Goal: Task Accomplishment & Management: Complete application form

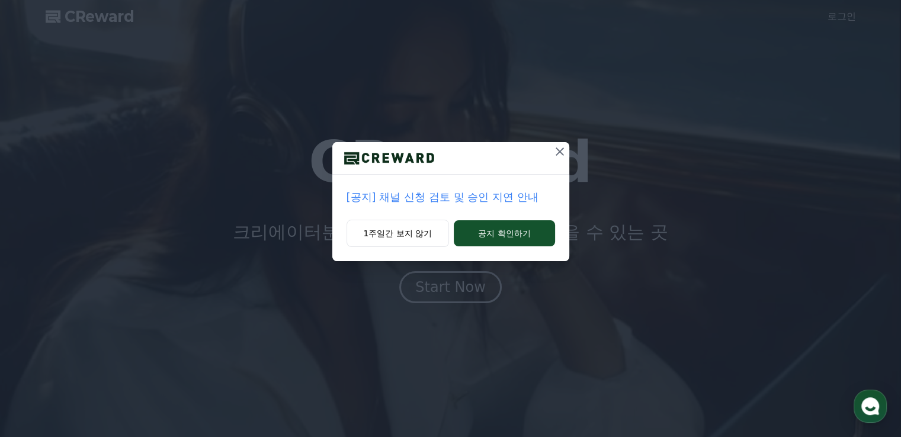
click at [560, 157] on icon at bounding box center [560, 151] width 14 height 14
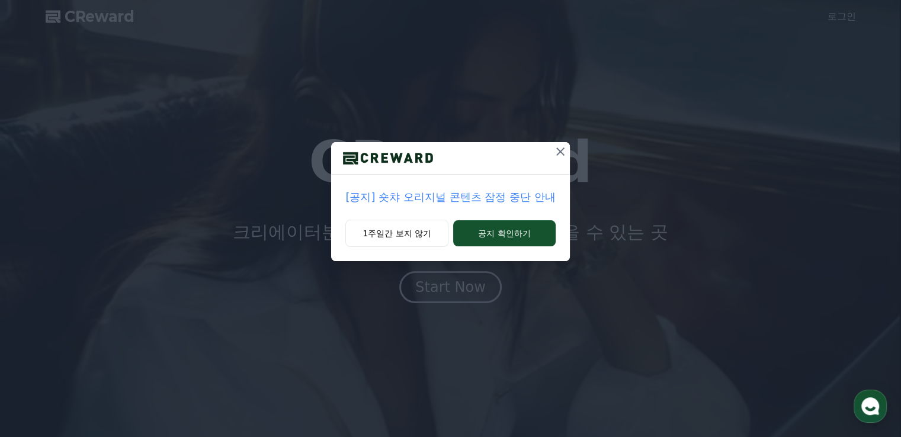
click at [560, 153] on icon at bounding box center [560, 151] width 14 height 14
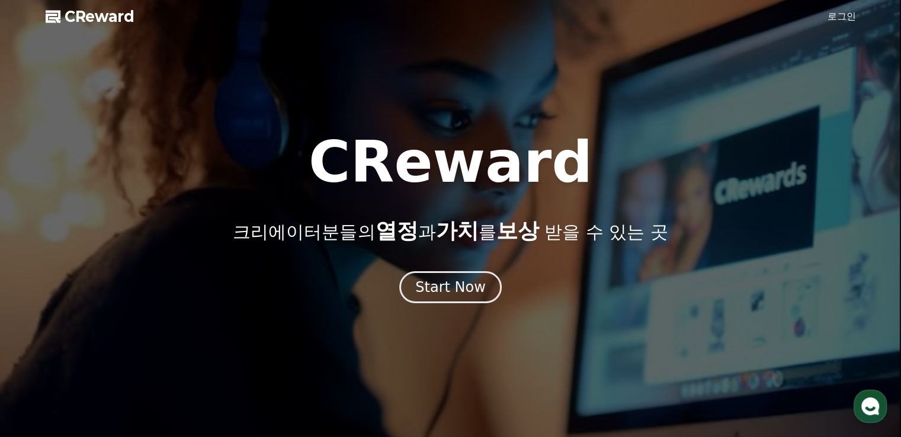
click at [839, 14] on link "로그인" at bounding box center [841, 16] width 28 height 14
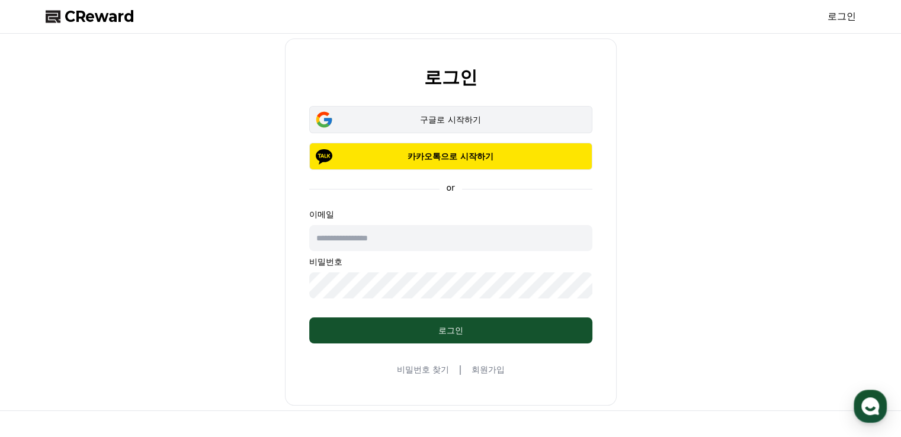
click at [489, 123] on div "구글로 시작하기" at bounding box center [450, 120] width 249 height 12
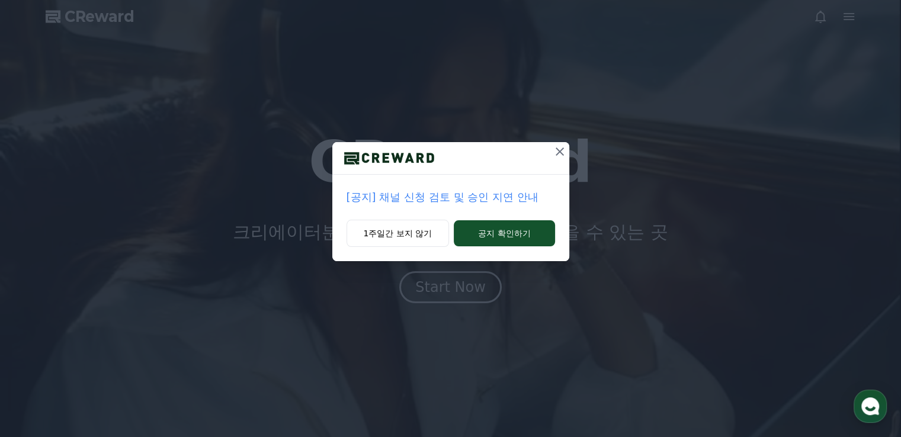
click at [555, 156] on icon at bounding box center [560, 151] width 14 height 14
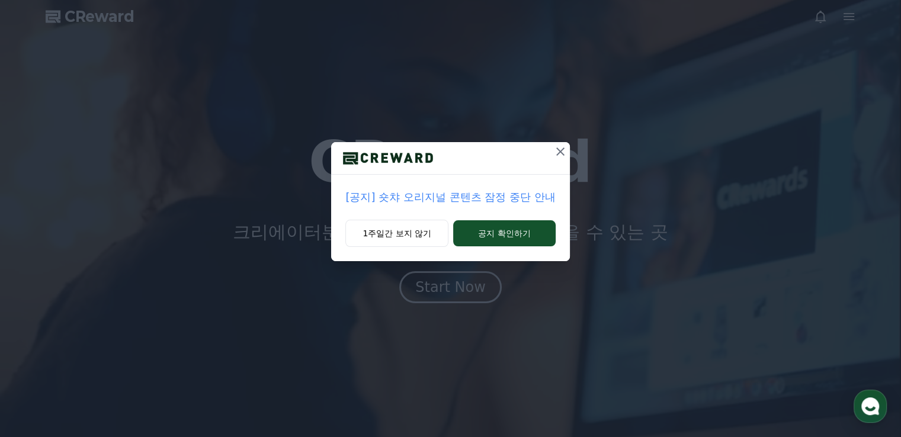
click at [564, 153] on icon at bounding box center [560, 151] width 14 height 14
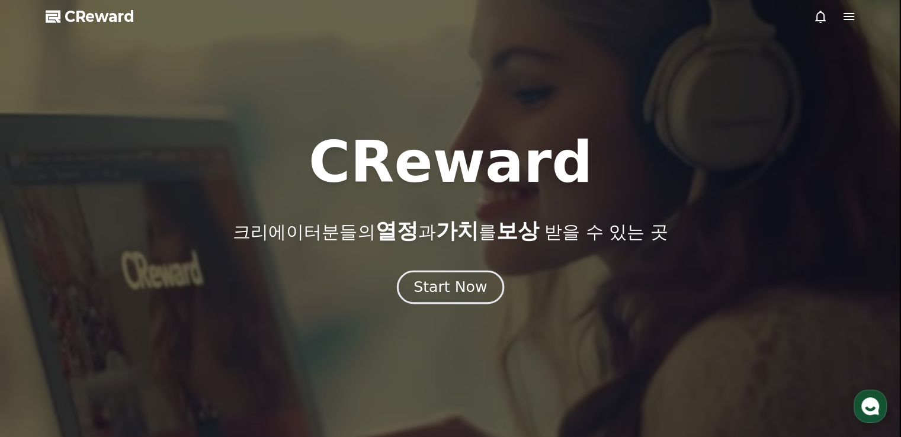
click at [483, 295] on div "Start Now" at bounding box center [449, 287] width 73 height 20
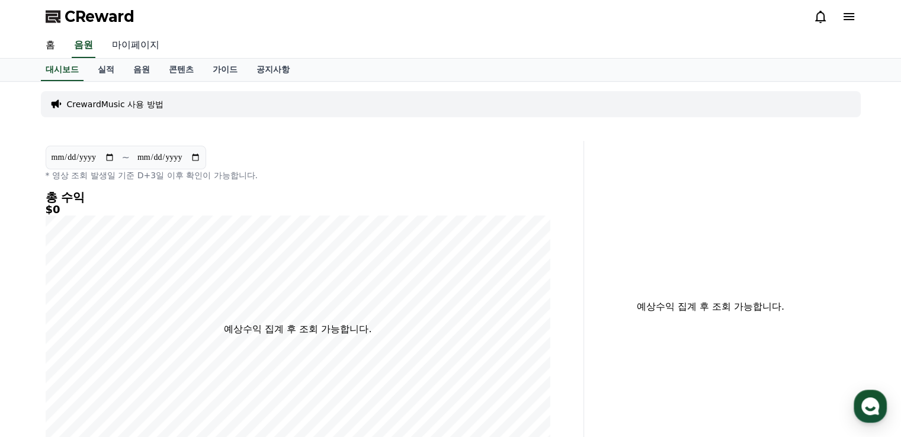
click at [143, 41] on link "마이페이지" at bounding box center [135, 45] width 66 height 25
select select "**********"
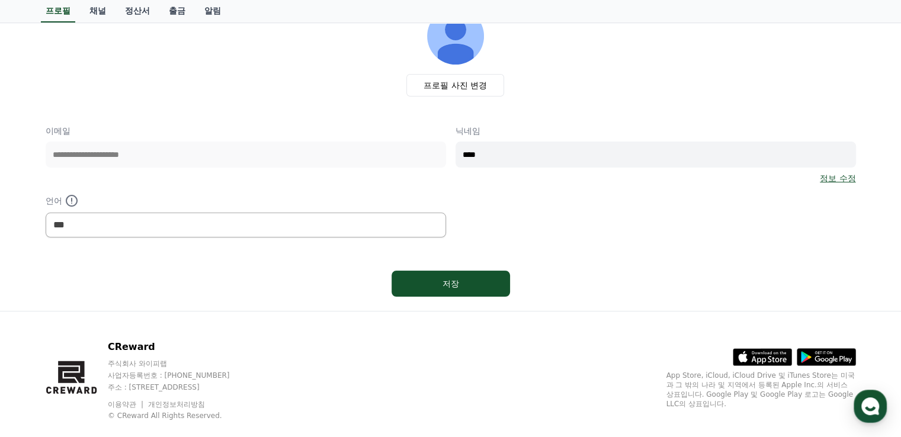
scroll to position [104, 0]
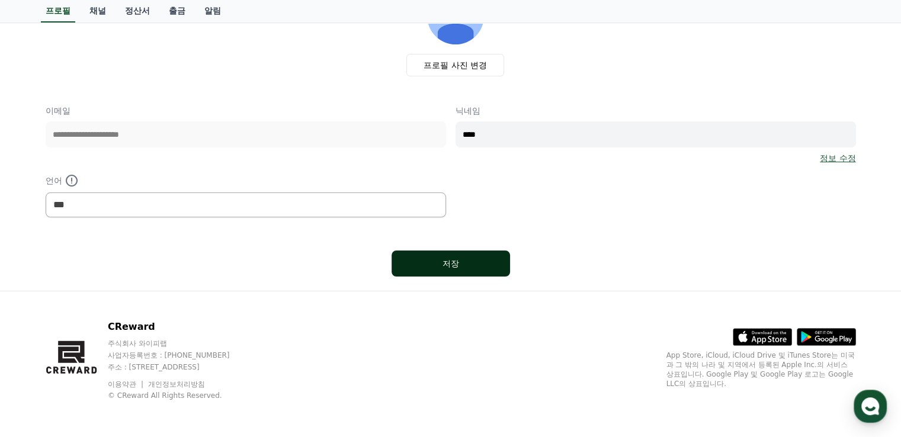
click at [467, 264] on div "저장" at bounding box center [450, 264] width 71 height 12
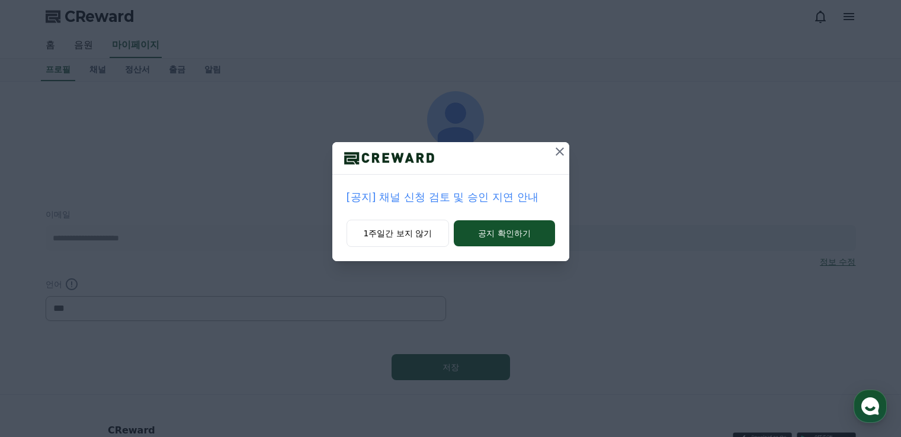
select select "**********"
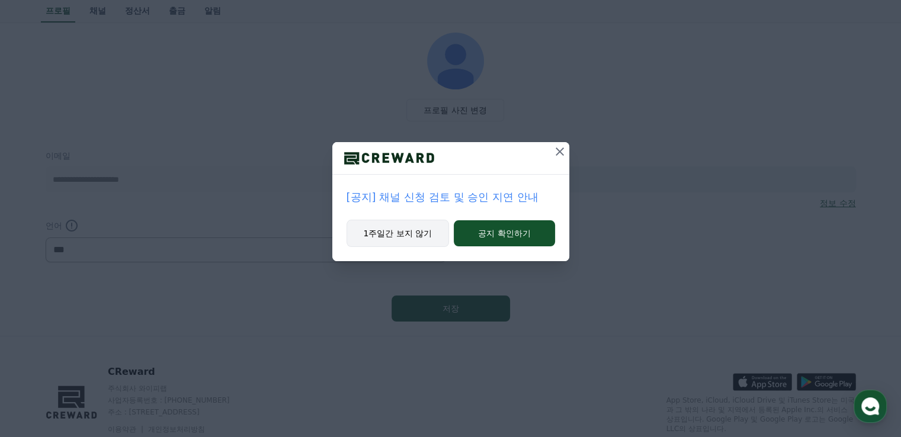
click at [410, 230] on button "1주일간 보지 않기" at bounding box center [397, 233] width 103 height 27
click at [410, 230] on button "1주일간 보지 않기" at bounding box center [396, 233] width 103 height 27
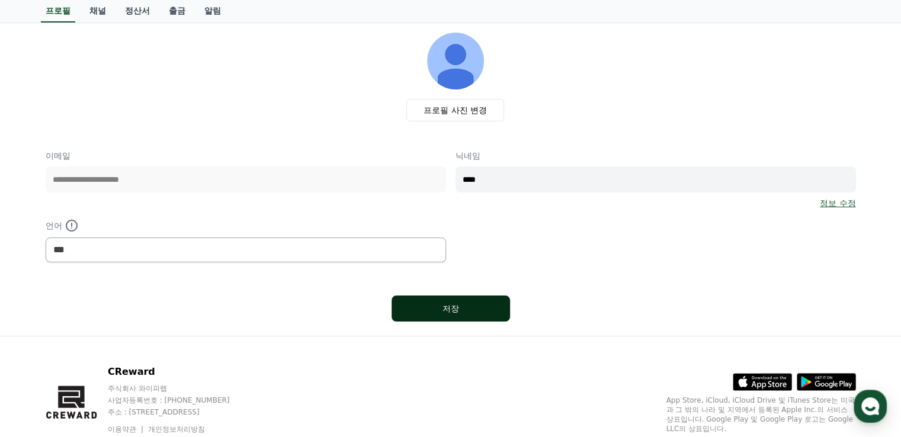
click at [477, 306] on div "저장" at bounding box center [450, 309] width 71 height 12
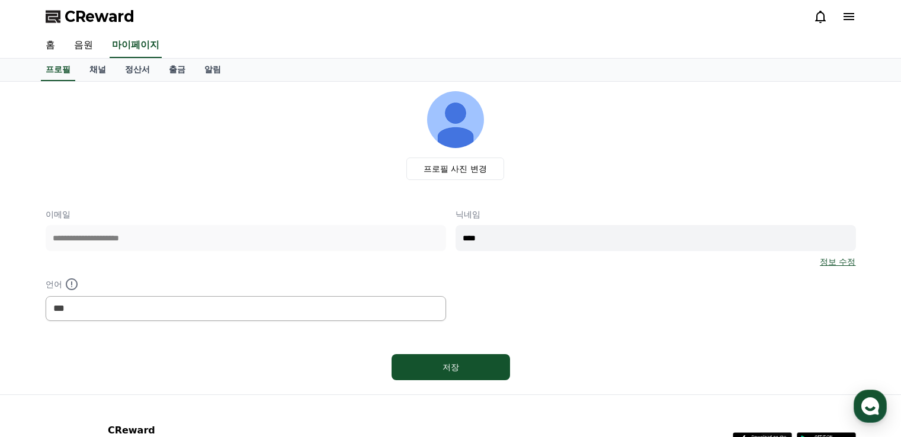
select select "**********"
click at [455, 372] on button "저장" at bounding box center [450, 367] width 118 height 26
select select "**********"
click at [99, 68] on link "채널" at bounding box center [98, 70] width 36 height 23
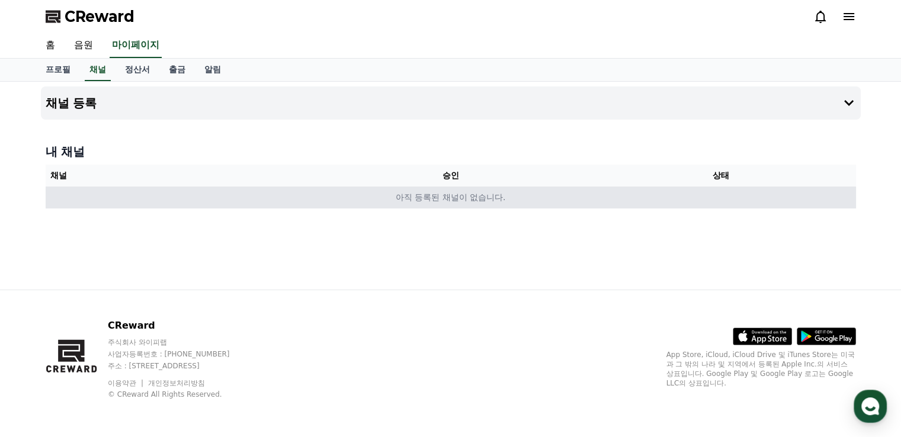
click at [502, 203] on td "아직 등록된 채널이 없습니다." at bounding box center [451, 198] width 810 height 22
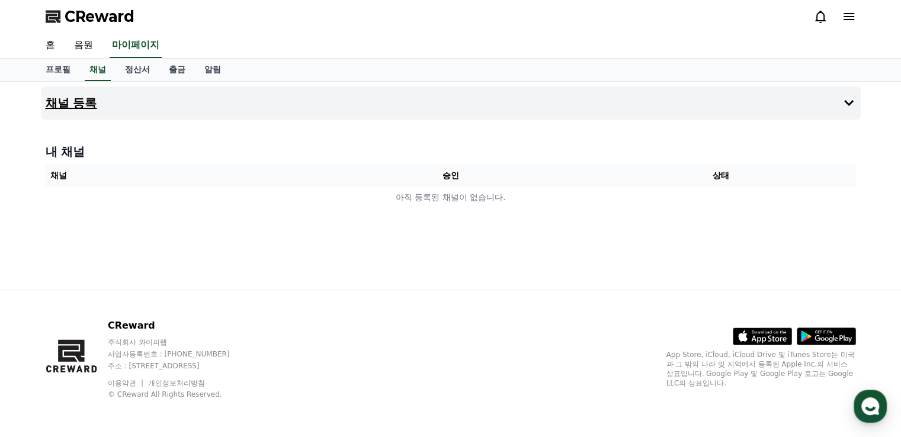
click at [88, 99] on h4 "채널 등록" at bounding box center [72, 103] width 52 height 13
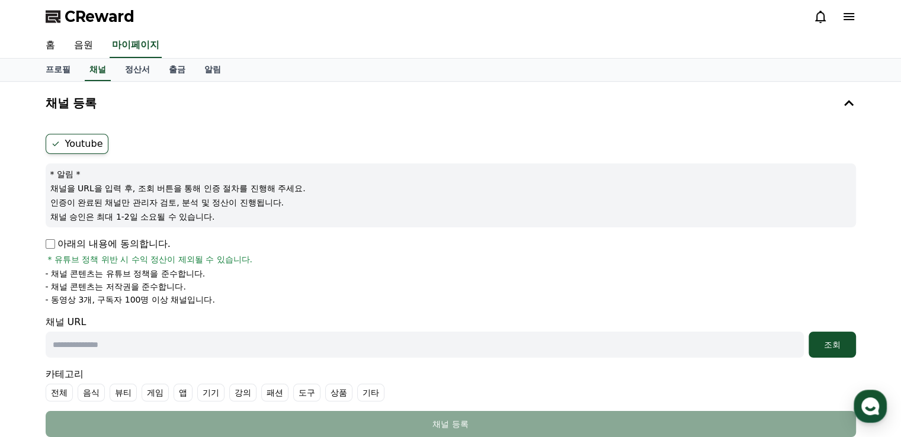
scroll to position [118, 0]
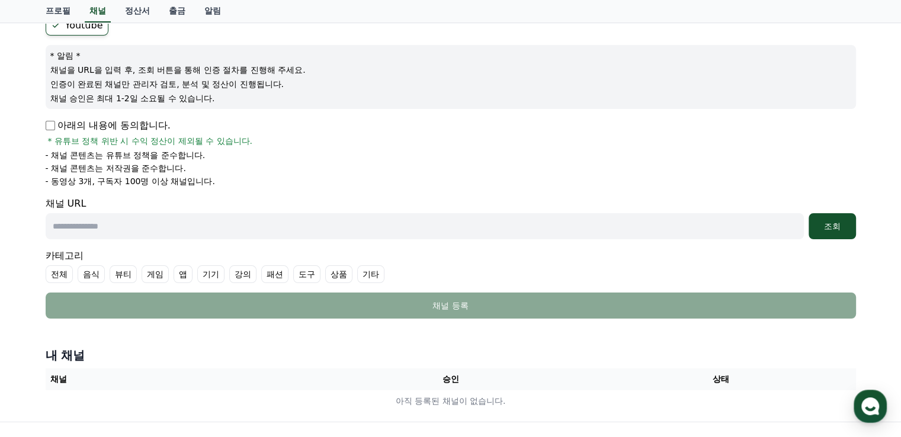
click at [116, 119] on p "아래의 내용에 동의합니다." at bounding box center [108, 125] width 125 height 14
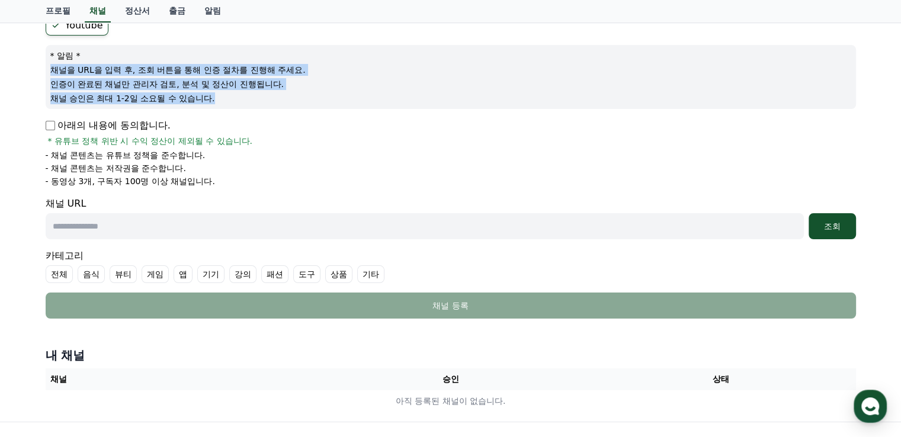
drag, startPoint x: 144, startPoint y: 60, endPoint x: 315, endPoint y: 94, distance: 174.6
click at [315, 94] on div "* 알림 * 채널을 URL을 입력 후, 조회 버튼을 통해 인증 절차를 진행해 주세요. 인증이 완료된 채널만 관리자 검토, 분석 및 정산이 진행…" at bounding box center [451, 77] width 810 height 64
click at [315, 94] on p "채널 승인은 최대 1-2일 소요될 수 있습니다." at bounding box center [450, 98] width 801 height 12
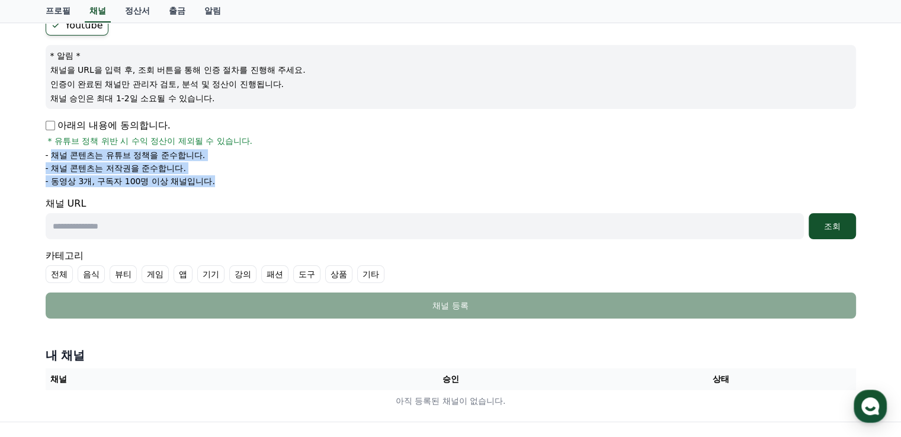
drag, startPoint x: 53, startPoint y: 153, endPoint x: 222, endPoint y: 181, distance: 171.1
click at [222, 181] on ul "- 채널 콘텐츠는 유튜브 정책을 준수합니다. - 채널 콘텐츠는 저작권을 준수합니다. - 동영상 3개, 구독자 100명 이상 채널입니다." at bounding box center [451, 168] width 810 height 38
click at [222, 181] on li "- 동영상 3개, 구독자 100명 이상 채널입니다." at bounding box center [451, 181] width 810 height 12
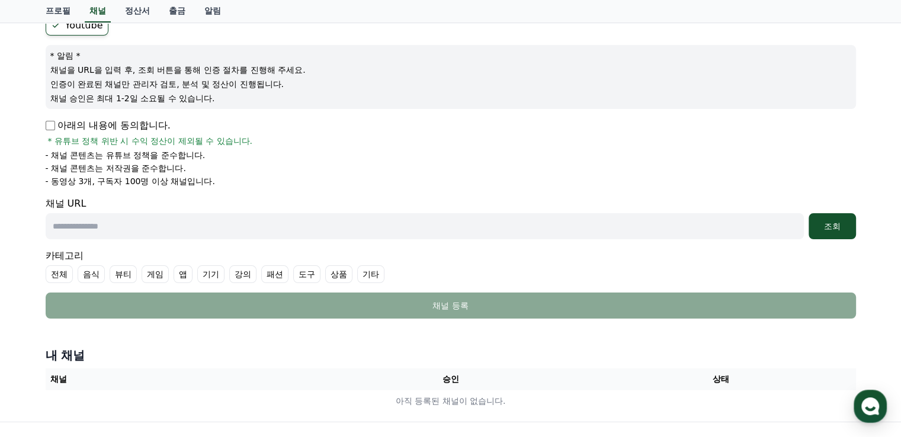
click at [283, 225] on input "text" at bounding box center [425, 226] width 758 height 26
paste input "**********"
type input "**********"
click at [361, 273] on label "기타" at bounding box center [370, 274] width 27 height 18
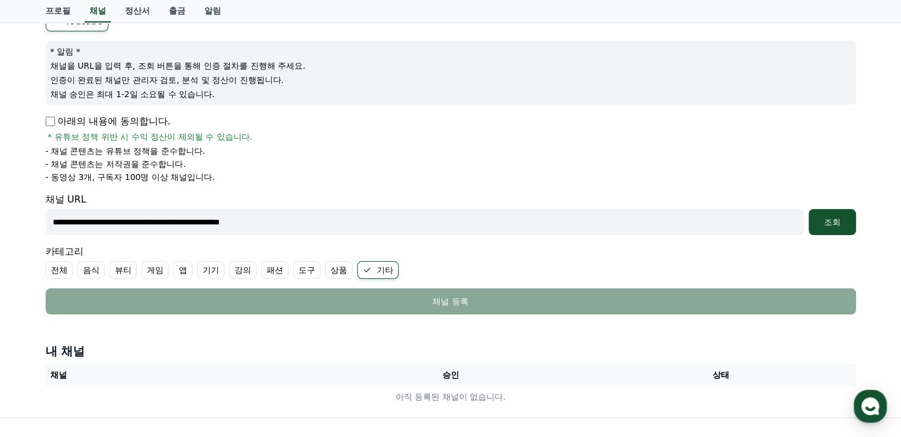
scroll to position [178, 0]
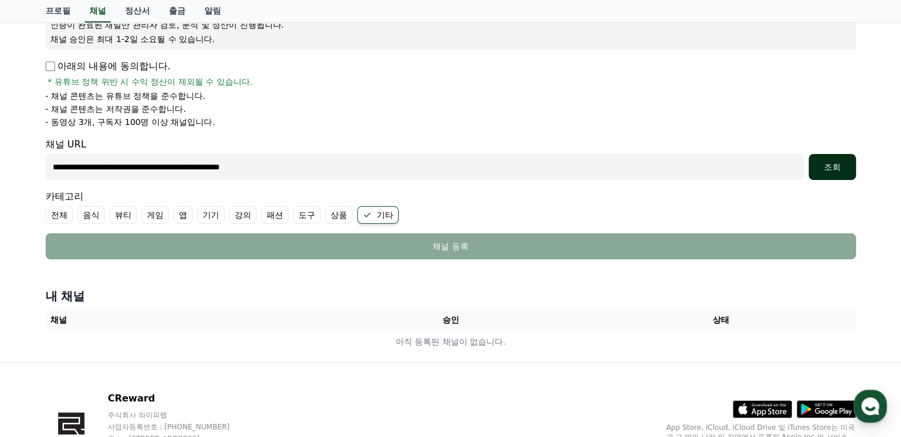
click at [828, 167] on div "조회" at bounding box center [832, 167] width 38 height 12
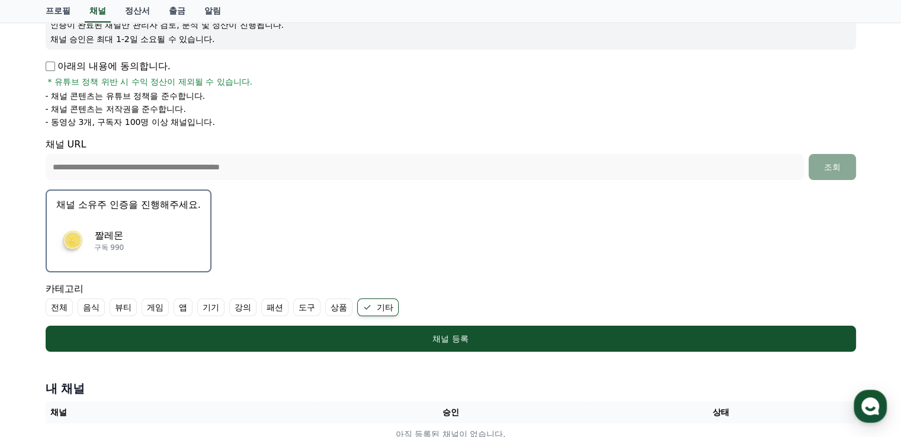
click at [185, 227] on div "짤레몬 구독 990" at bounding box center [128, 240] width 144 height 47
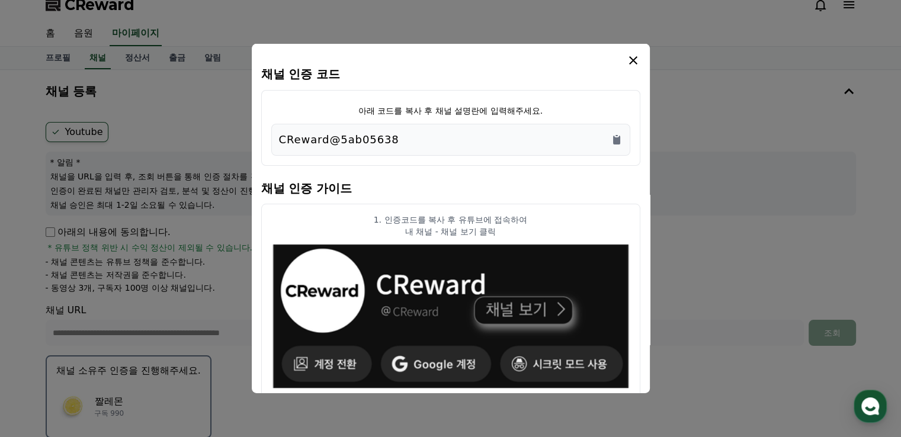
scroll to position [0, 0]
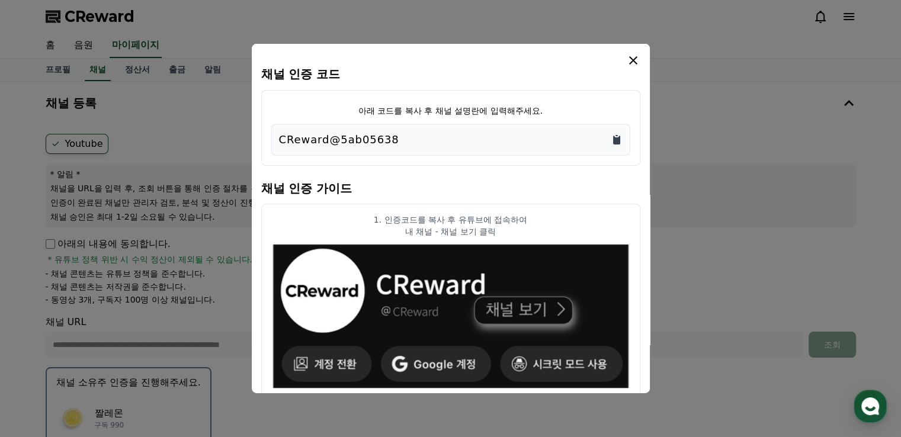
click at [614, 142] on icon "Copy to clipboard" at bounding box center [616, 140] width 7 height 9
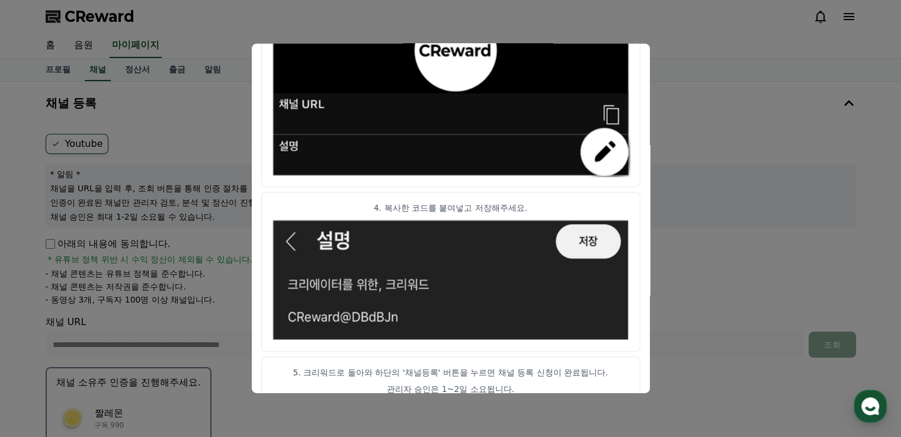
scroll to position [671, 0]
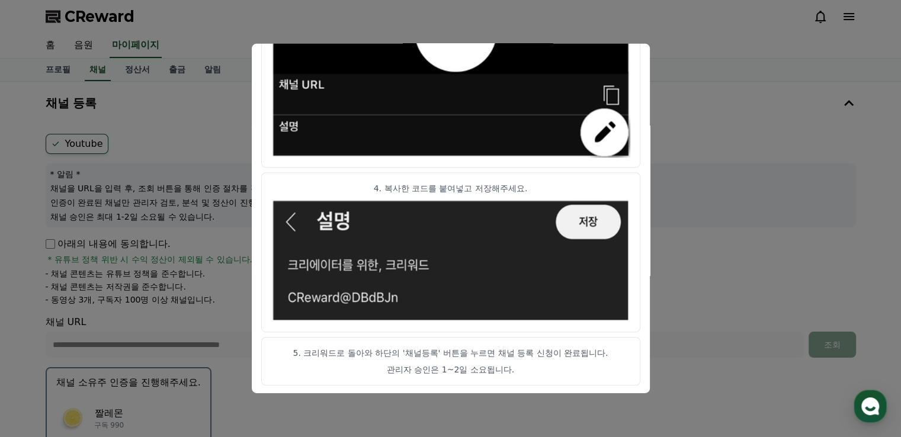
click at [777, 134] on button "close modal" at bounding box center [450, 218] width 901 height 437
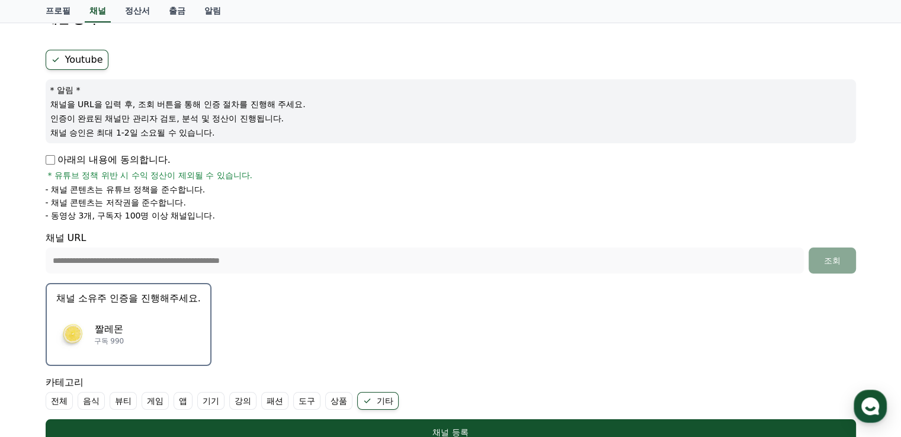
scroll to position [237, 0]
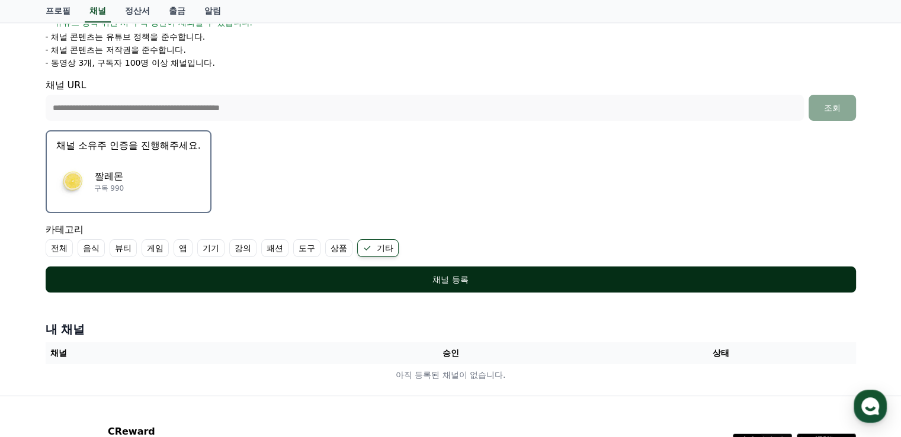
click at [468, 280] on div "채널 등록" at bounding box center [450, 280] width 763 height 12
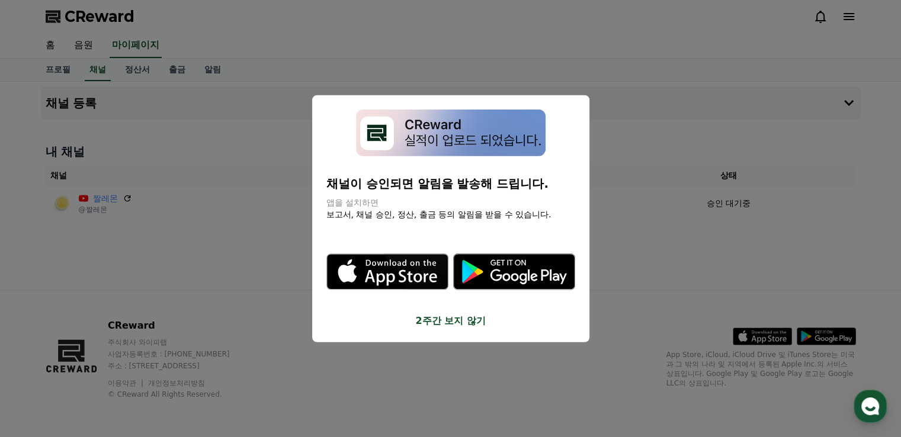
click at [664, 198] on button "close modal" at bounding box center [450, 218] width 901 height 437
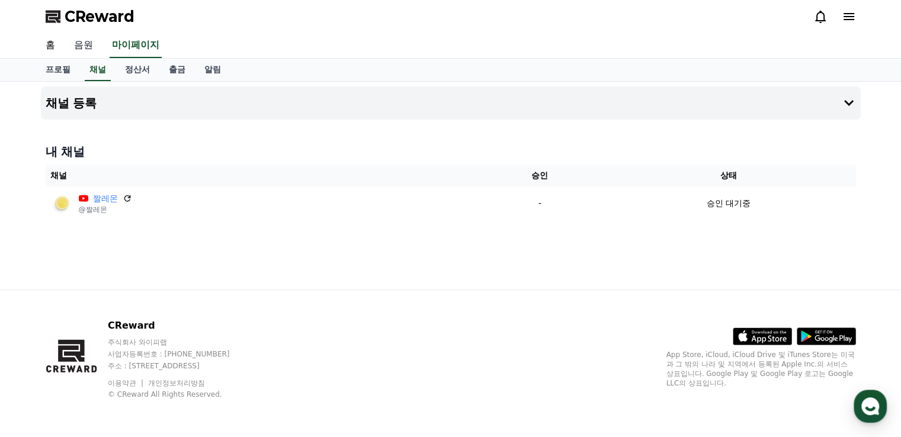
click at [92, 44] on link "음원" at bounding box center [84, 45] width 38 height 25
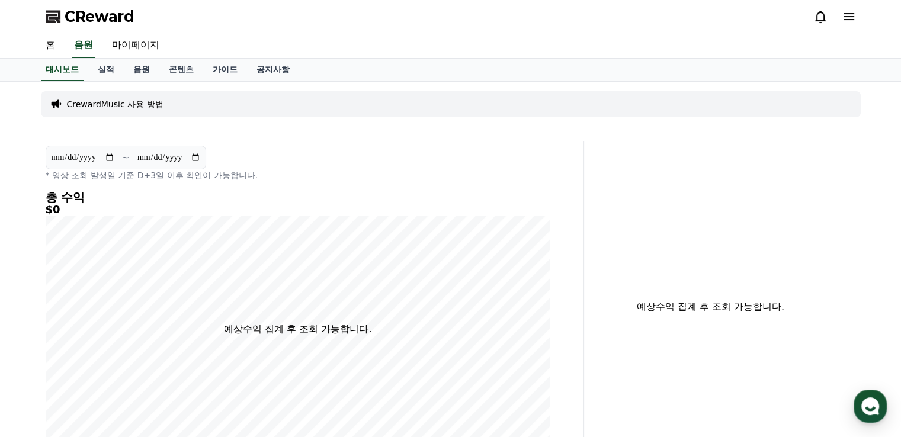
click at [136, 107] on p "CrewardMusic 사용 방법" at bounding box center [115, 104] width 97 height 12
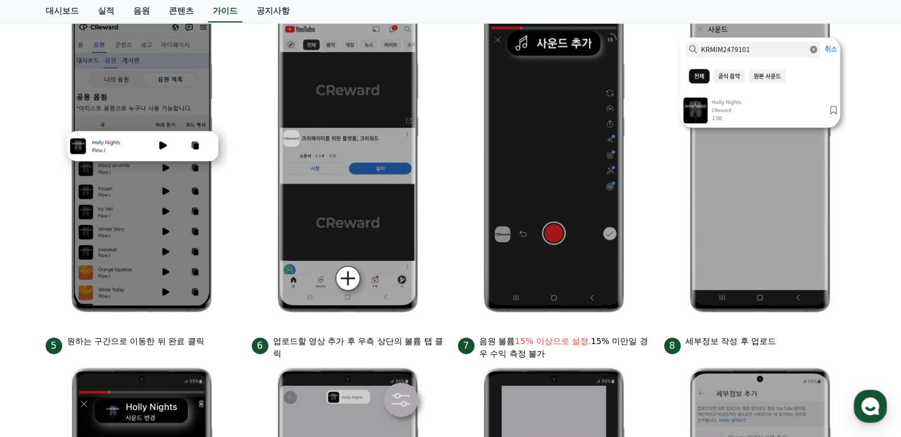
scroll to position [59, 0]
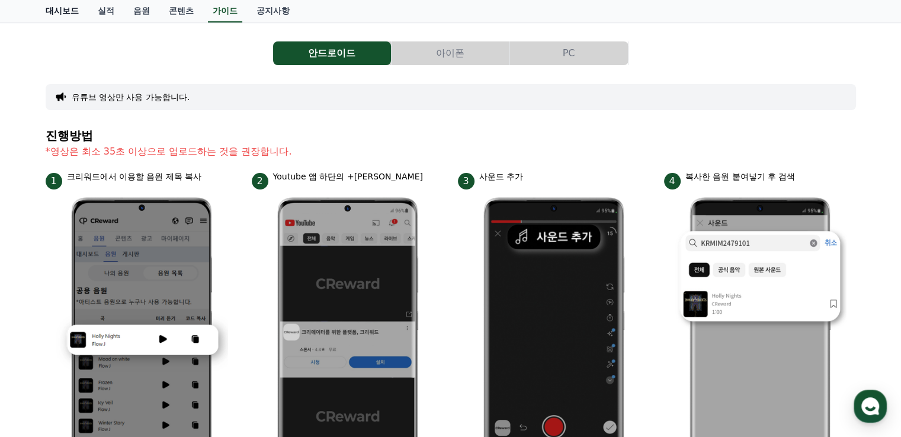
click at [55, 7] on link "대시보드" at bounding box center [62, 11] width 52 height 23
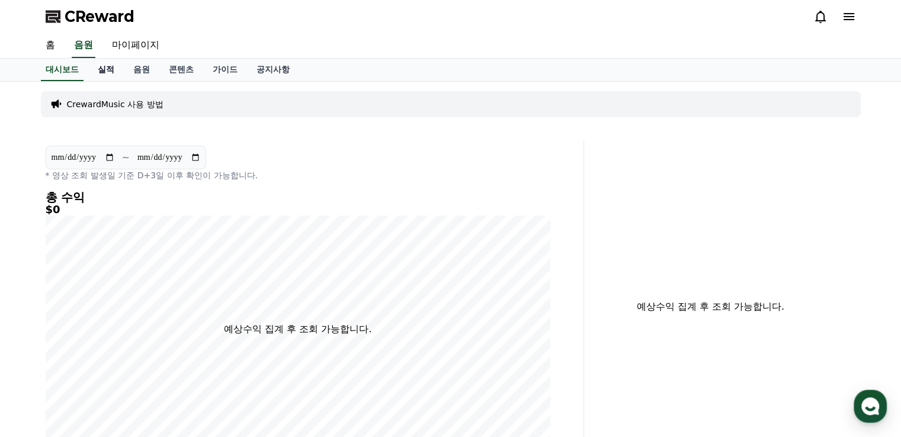
click at [103, 65] on link "실적" at bounding box center [106, 70] width 36 height 23
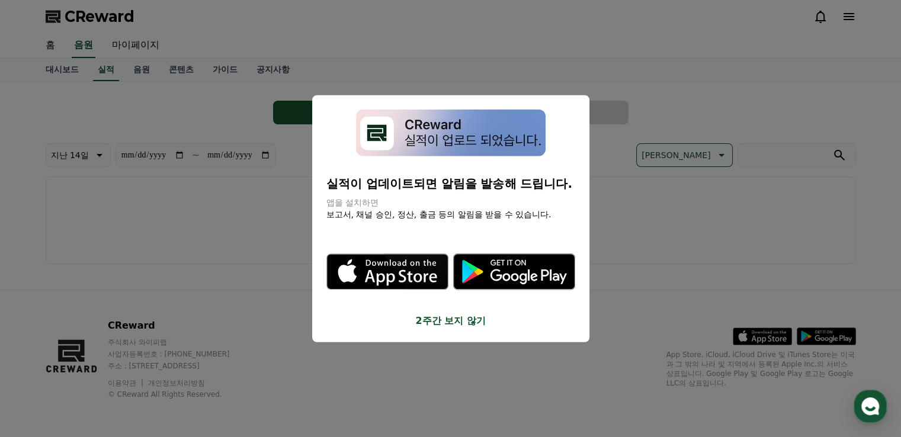
click at [136, 69] on button "close modal" at bounding box center [450, 218] width 901 height 437
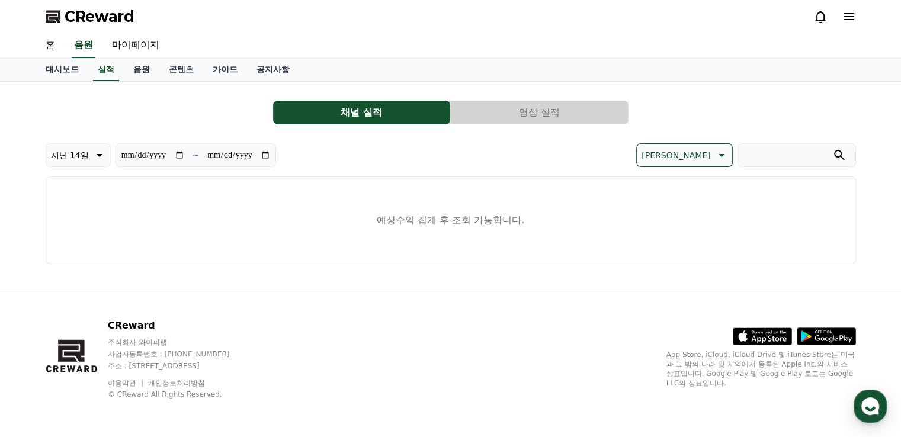
click at [136, 69] on link "음원" at bounding box center [142, 70] width 36 height 23
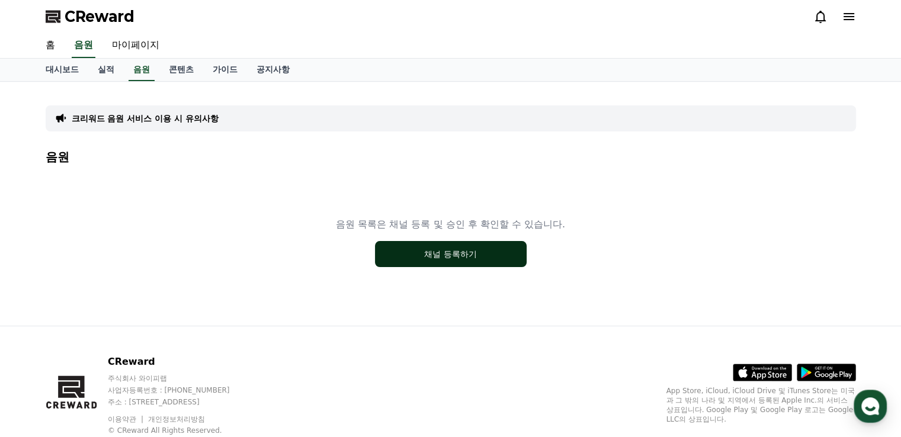
click at [412, 262] on button "채널 등록하기" at bounding box center [451, 254] width 152 height 26
